Goal: Information Seeking & Learning: Understand process/instructions

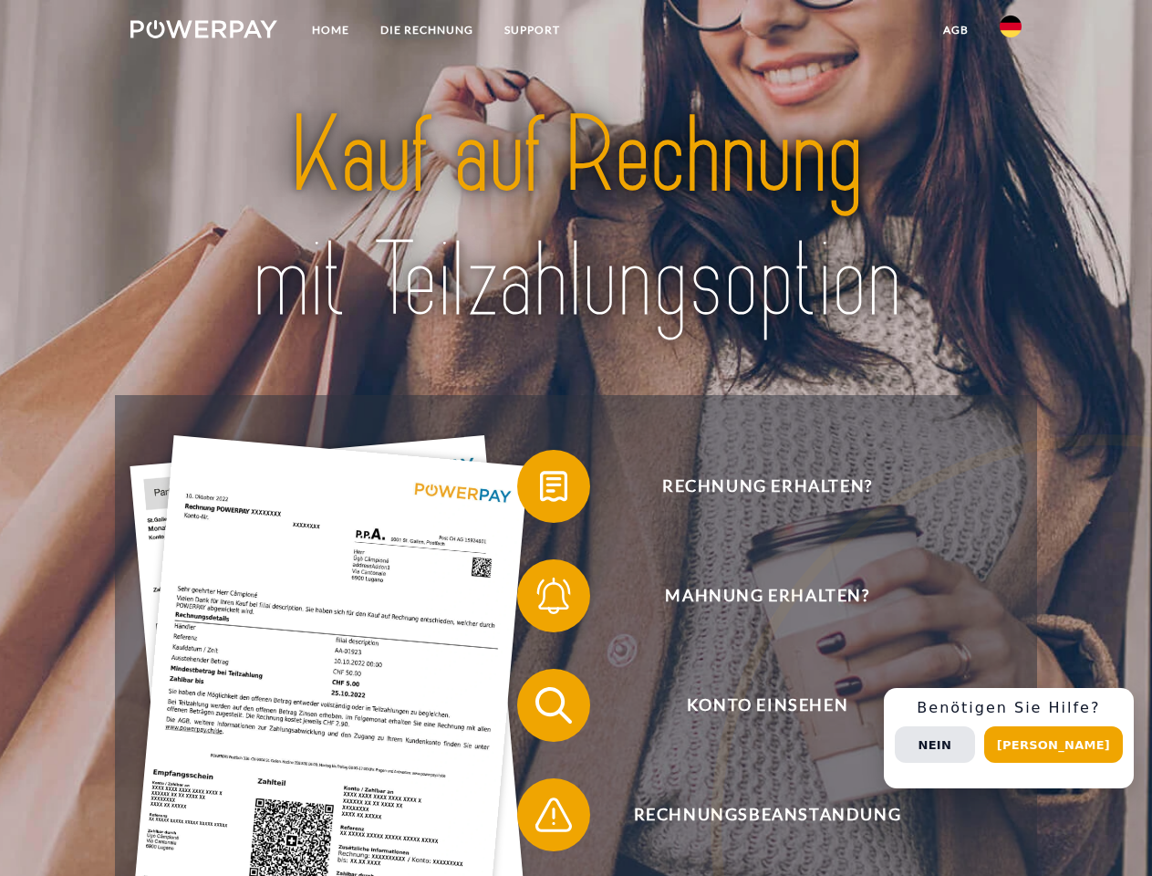
click at [203, 32] on img at bounding box center [203, 29] width 147 height 18
click at [1011, 32] on img at bounding box center [1011, 27] width 22 height 22
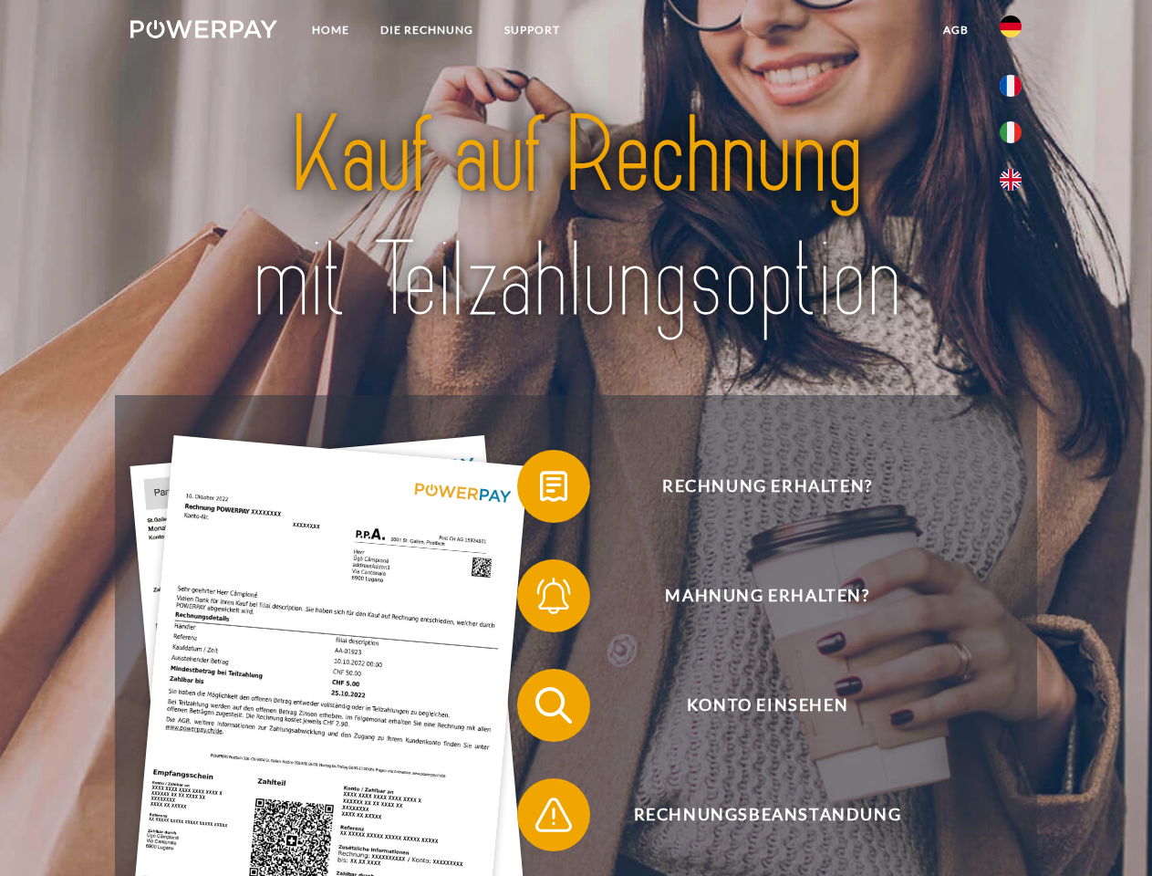
click at [955, 30] on link "agb" at bounding box center [956, 30] width 57 height 33
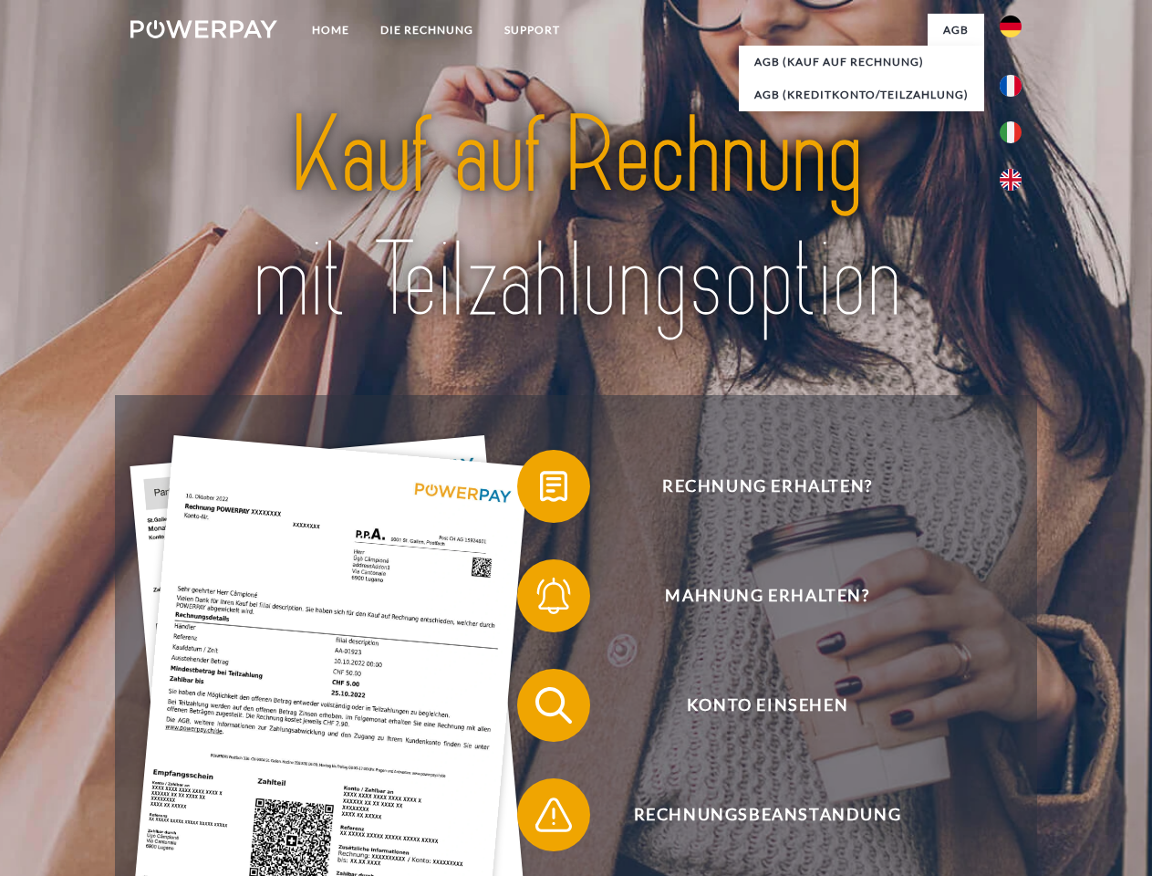
click at [540, 490] on span at bounding box center [526, 486] width 91 height 91
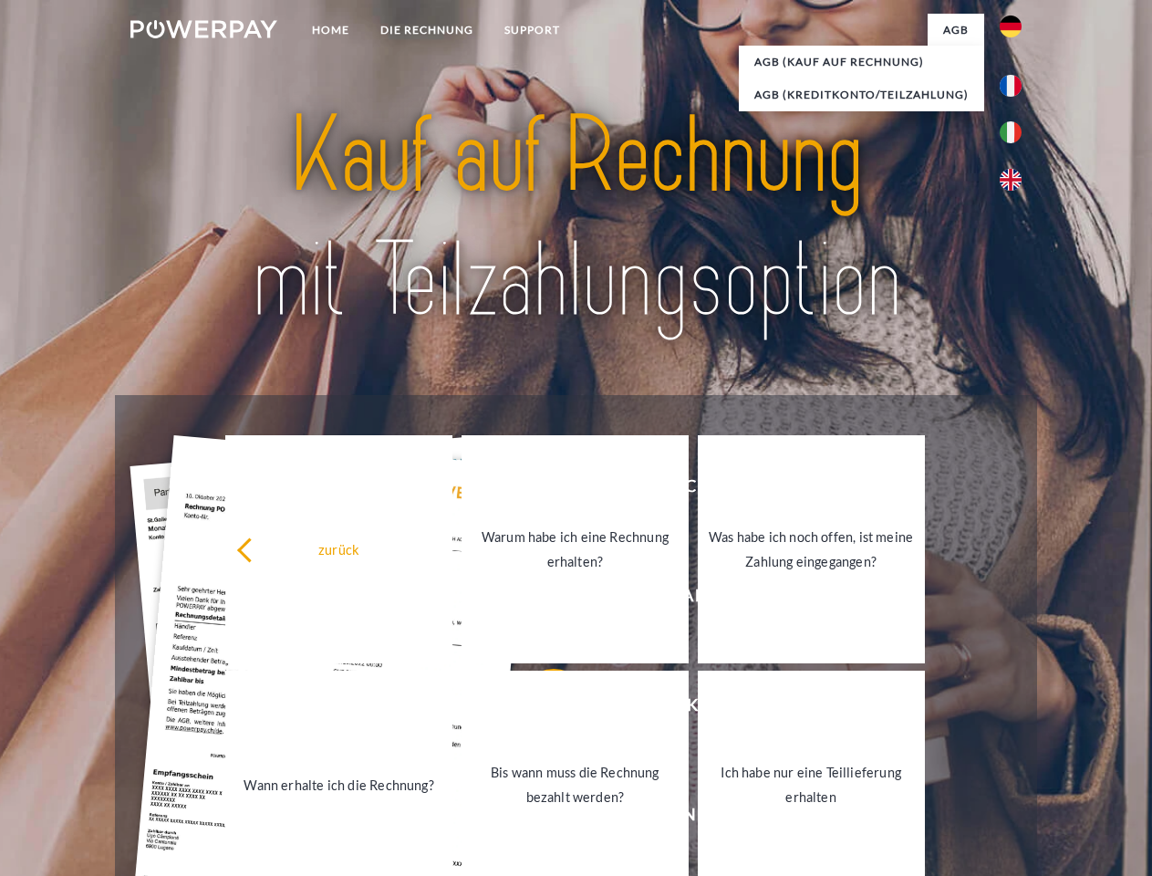
click at [540, 599] on link "Warum habe ich eine Rechnung erhalten?" at bounding box center [574, 549] width 227 height 228
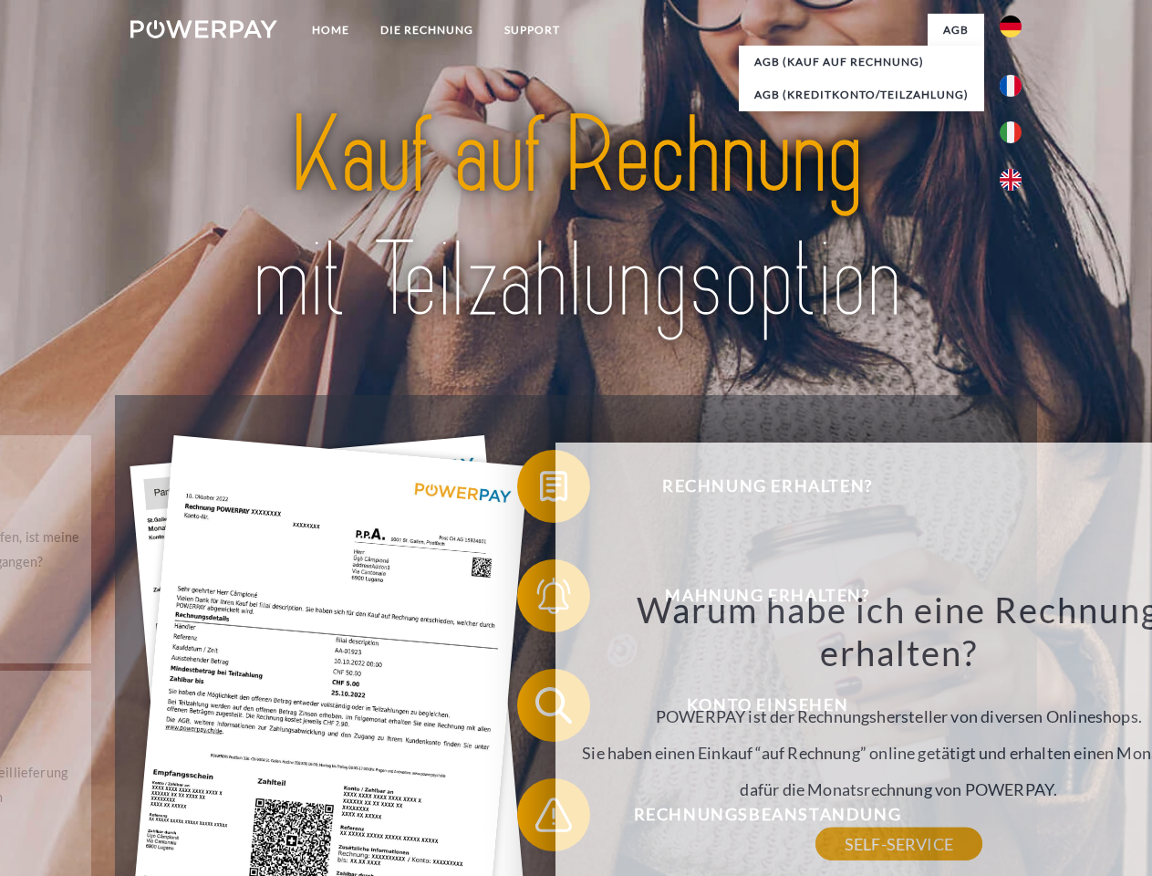
click at [540, 709] on div "zurück Warum habe ich eine Rechnung erhalten? POWERPAY ist der Rechnungsherstel…" at bounding box center [898, 692] width 737 height 523
click at [566, 818] on div "Warum habe ich eine Rechnung erhalten? POWERPAY ist der Rechnungshersteller von…" at bounding box center [899, 715] width 666 height 256
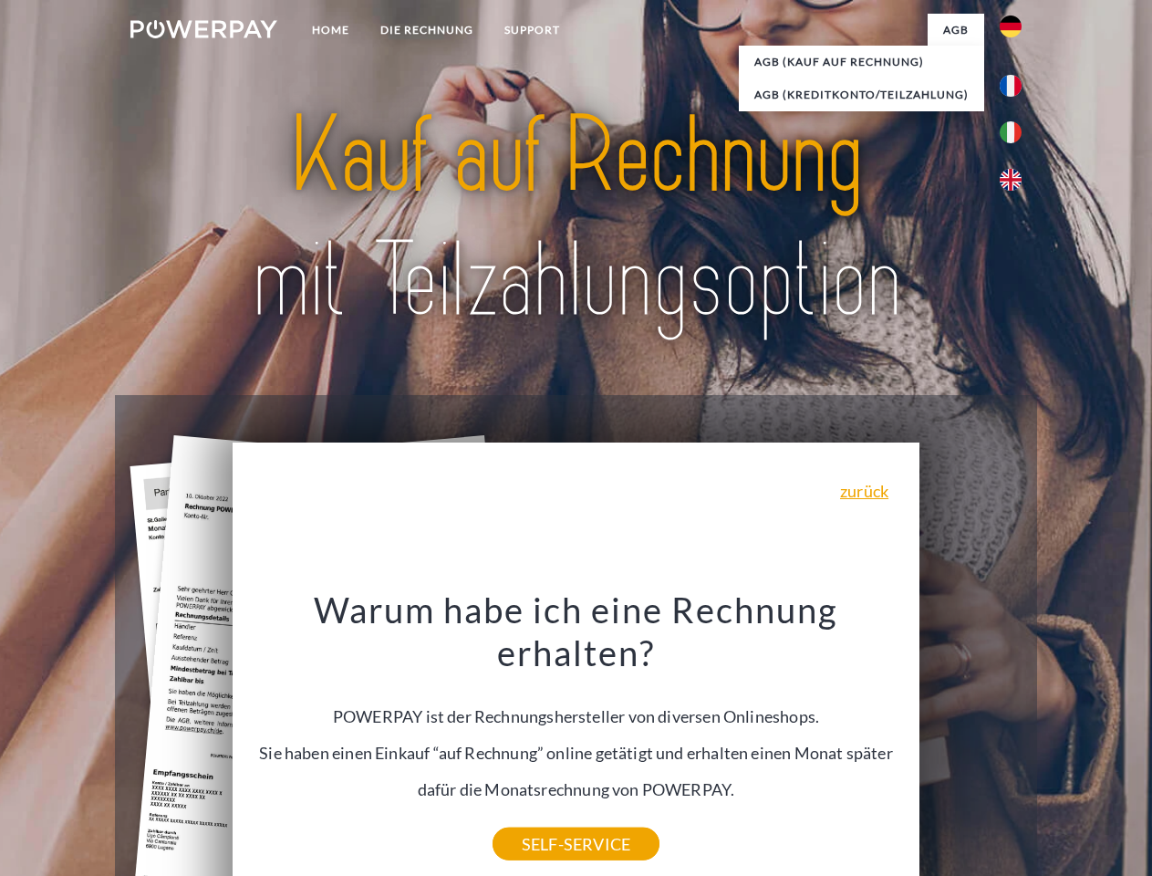
click at [1015, 738] on div "Rechnung erhalten? Mahnung erhalten? Konto einsehen" at bounding box center [575, 760] width 921 height 730
click at [970, 741] on span "Konto einsehen" at bounding box center [767, 705] width 447 height 73
click at [1060, 744] on header "Home DIE RECHNUNG SUPPORT" at bounding box center [576, 630] width 1152 height 1260
